Goal: Task Accomplishment & Management: Use online tool/utility

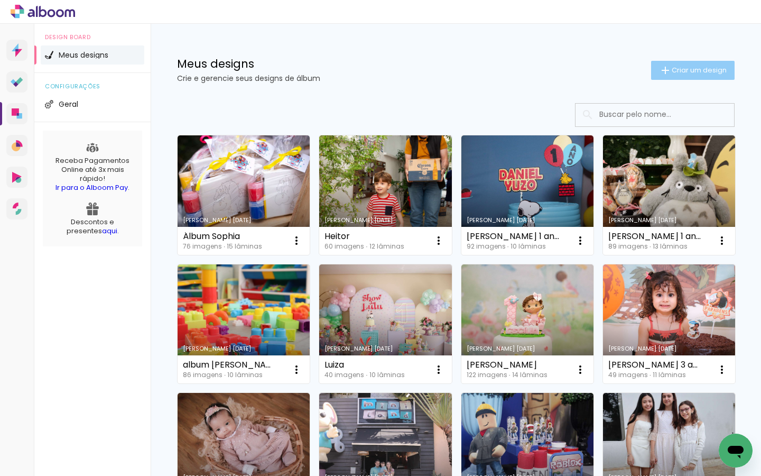
click at [691, 67] on span "Criar um design" at bounding box center [699, 70] width 55 height 7
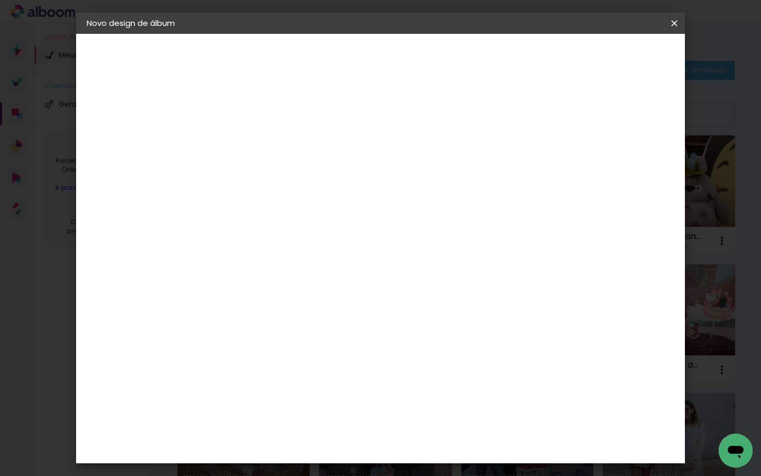
click at [260, 141] on input at bounding box center [260, 142] width 0 height 16
type input "[PERSON_NAME] 90 anos"
type paper-input "[PERSON_NAME] 90 anos"
click at [368, 62] on paper-button "Avançar" at bounding box center [342, 56] width 52 height 18
click at [458, 167] on paper-item "Tamanho Livre" at bounding box center [406, 160] width 101 height 23
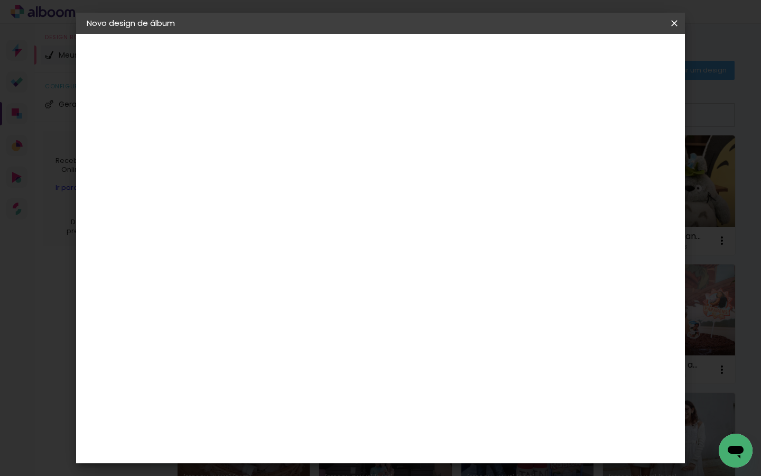
click at [340, 176] on div at bounding box center [286, 176] width 107 height 1
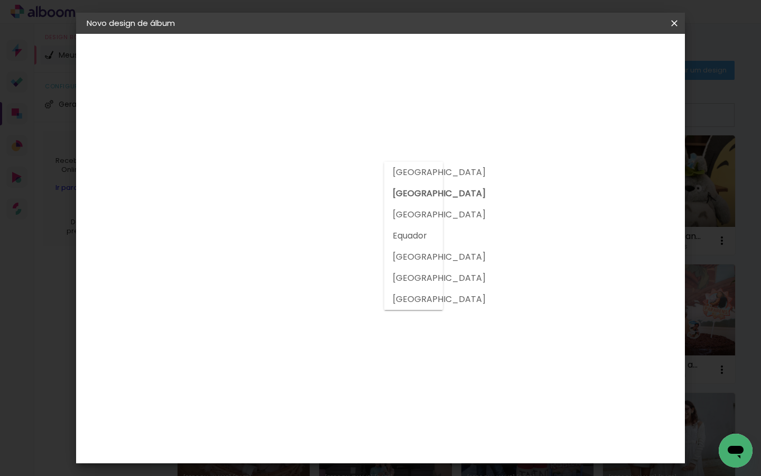
click at [344, 146] on div at bounding box center [286, 142] width 114 height 14
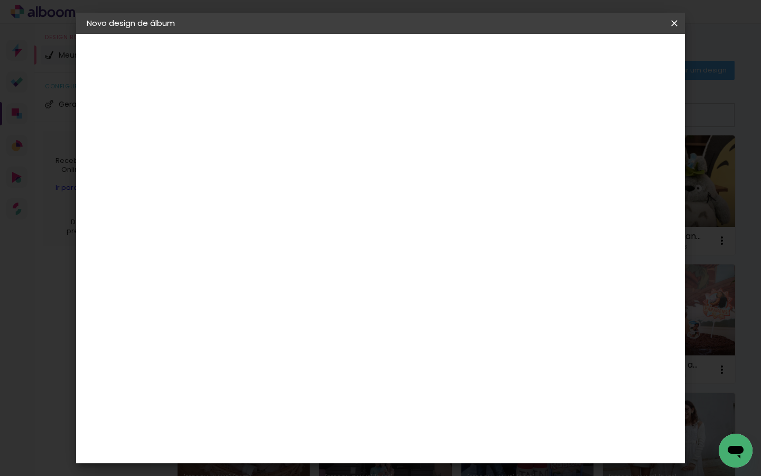
click at [0, 0] on slot "Tamanho Livre" at bounding box center [0, 0] width 0 height 0
click at [278, 278] on div "Ágata" at bounding box center [265, 278] width 25 height 8
click at [0, 0] on slot "Avançar" at bounding box center [0, 0] width 0 height 0
click at [301, 181] on input "text" at bounding box center [280, 184] width 41 height 16
click at [460, 201] on paper-item "Book" at bounding box center [449, 196] width 211 height 21
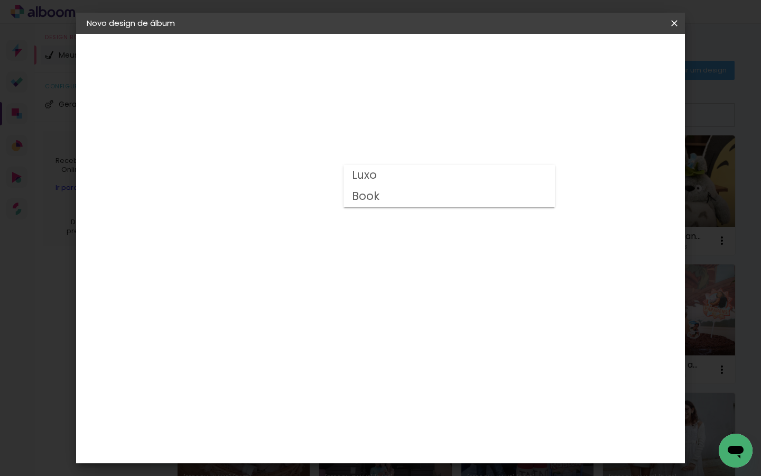
type input "Book"
click at [331, 415] on span "20 × 20" at bounding box center [306, 429] width 49 height 28
click at [0, 0] on slot "Avançar" at bounding box center [0, 0] width 0 height 0
click at [616, 54] on span "Iniciar design" at bounding box center [592, 55] width 48 height 7
